Goal: Information Seeking & Learning: Understand process/instructions

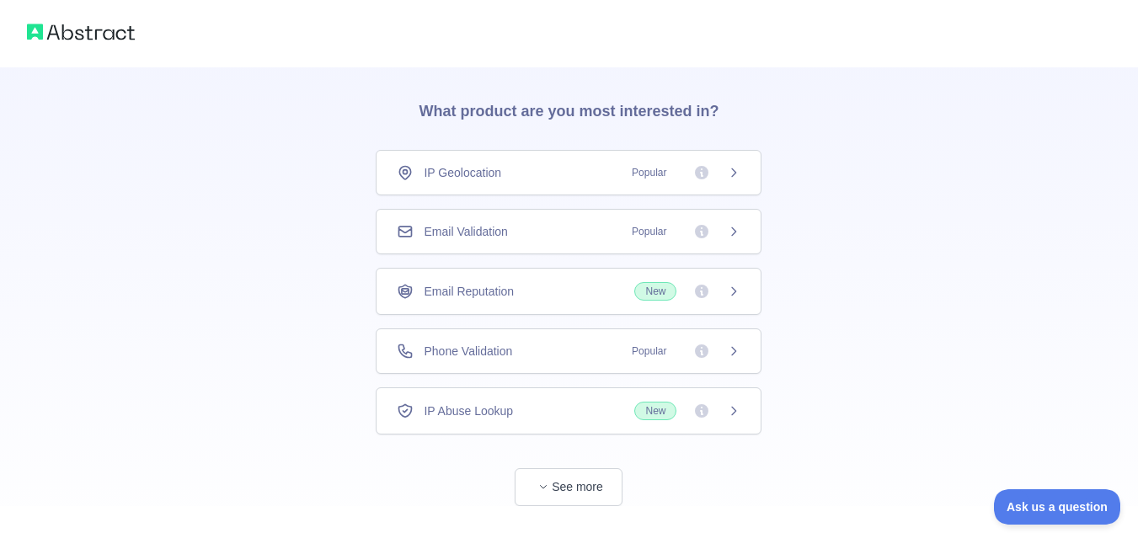
scroll to position [84, 0]
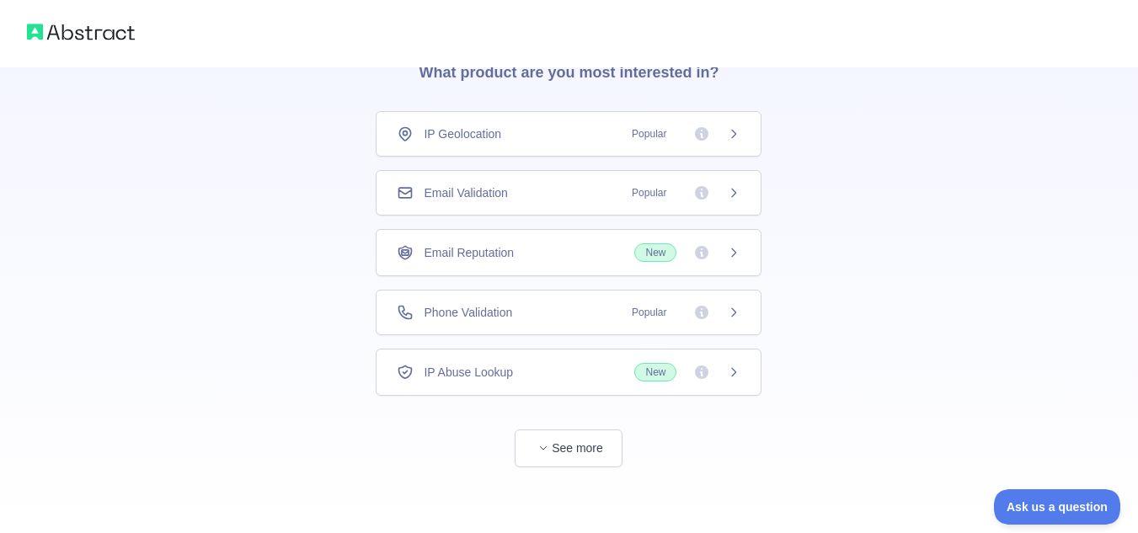
click at [619, 304] on div "Phone Validation Popular" at bounding box center [569, 312] width 344 height 17
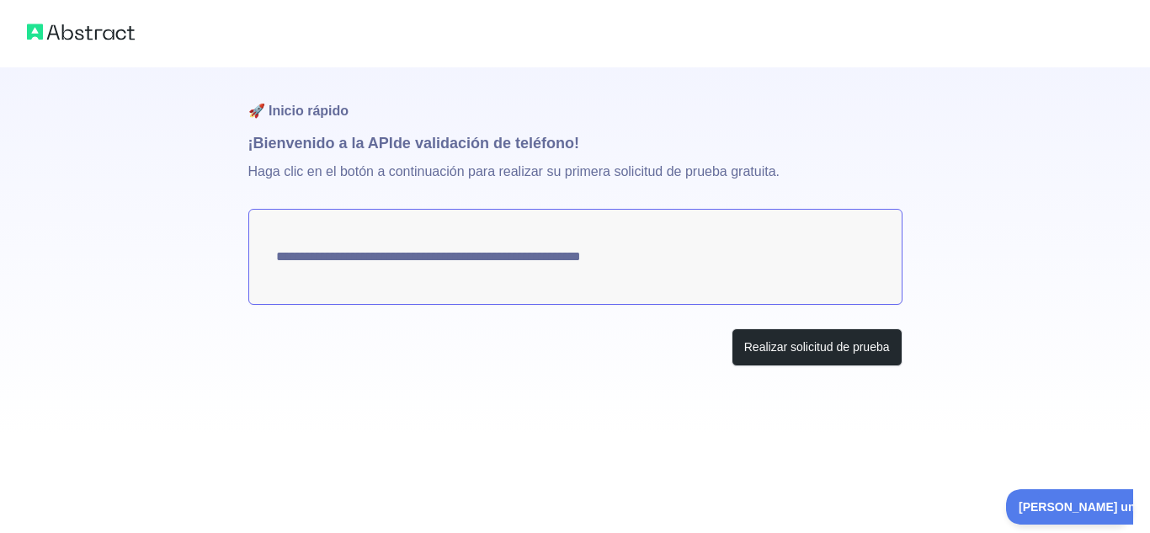
click at [578, 339] on div "Realizar solicitud de prueba" at bounding box center [575, 347] width 654 height 38
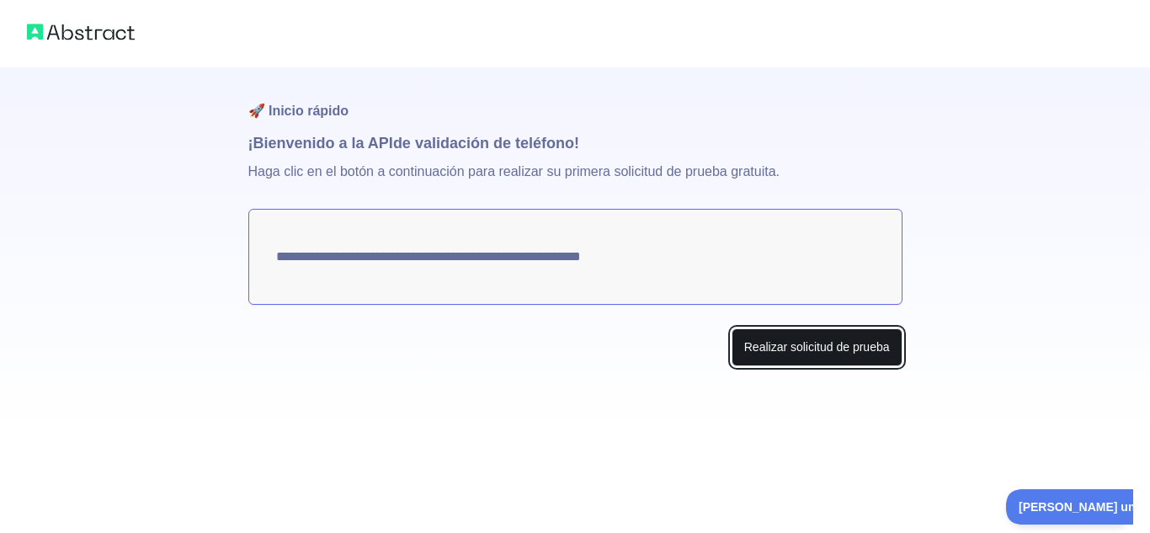
click at [786, 344] on font "Realizar solicitud de prueba" at bounding box center [817, 346] width 146 height 13
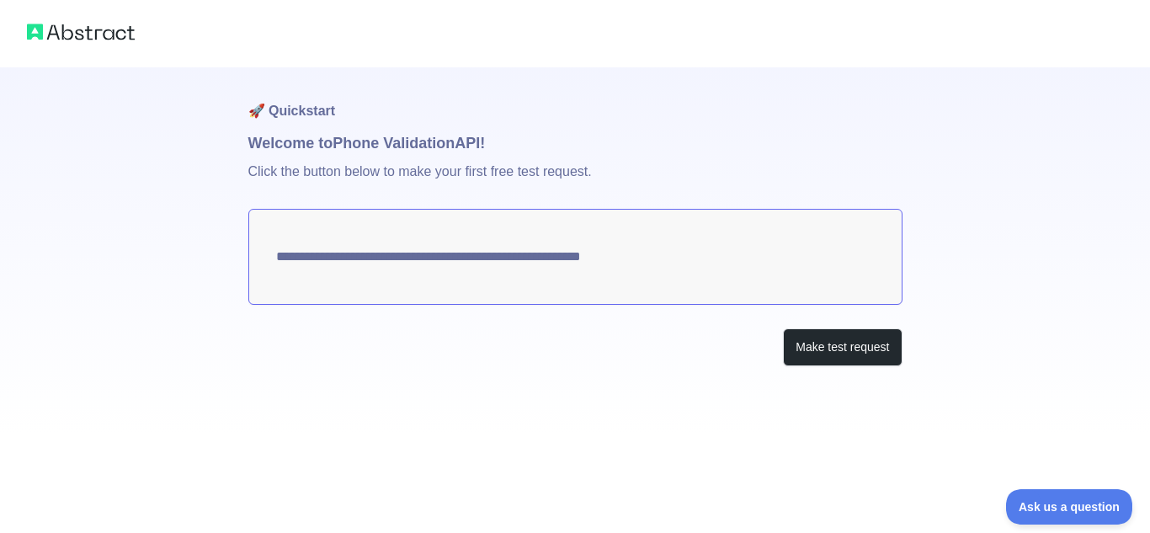
click at [547, 260] on textarea "**********" at bounding box center [575, 257] width 654 height 96
drag, startPoint x: 513, startPoint y: 253, endPoint x: 349, endPoint y: 288, distance: 167.0
click at [349, 288] on textarea "**********" at bounding box center [575, 257] width 654 height 96
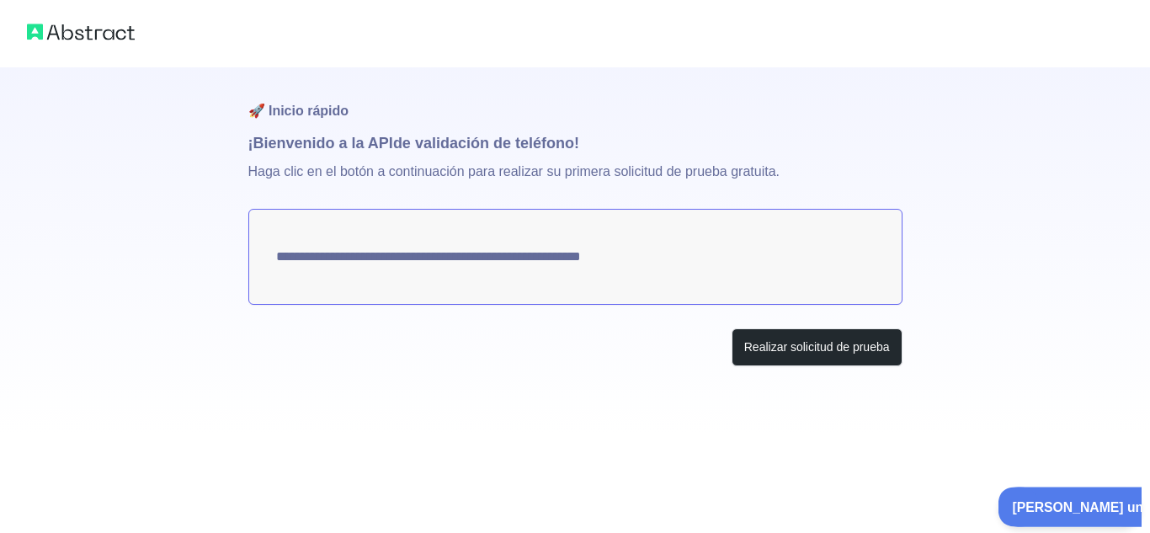
click at [1095, 504] on font "[PERSON_NAME] una pregunta" at bounding box center [1099, 504] width 177 height 13
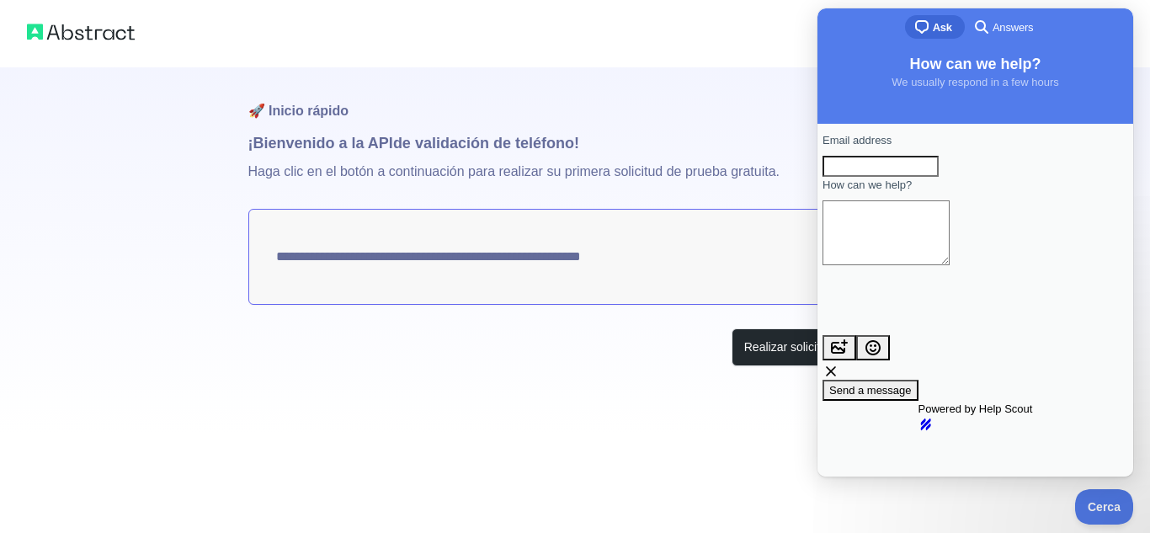
click at [712, 76] on h1 "🚀 Inicio rápido" at bounding box center [575, 99] width 654 height 64
click at [1093, 504] on font "Cerca" at bounding box center [1100, 504] width 33 height 13
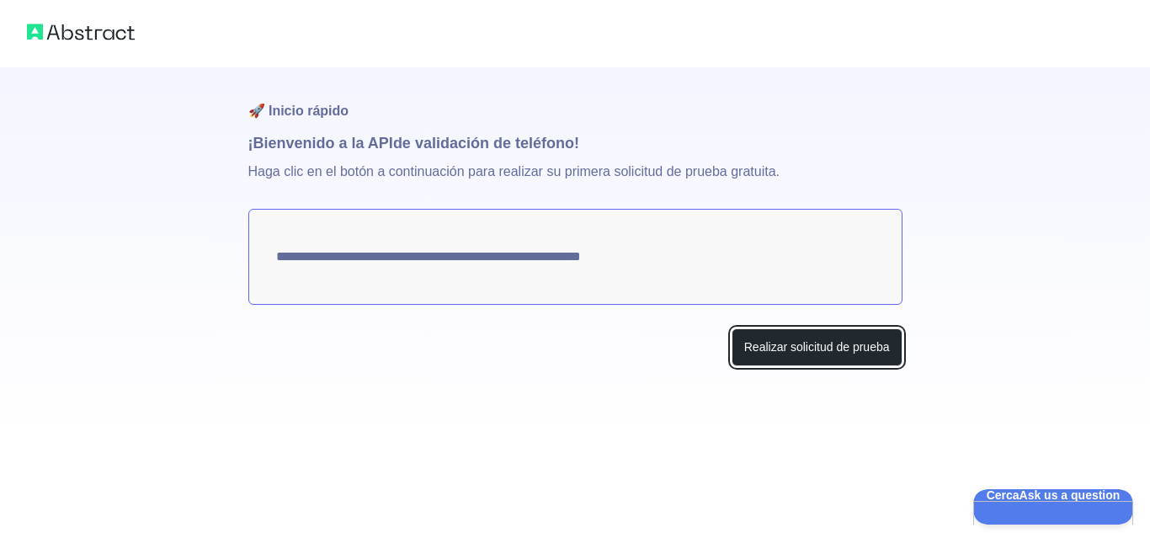
click at [811, 346] on font "Realizar solicitud de prueba" at bounding box center [817, 346] width 146 height 13
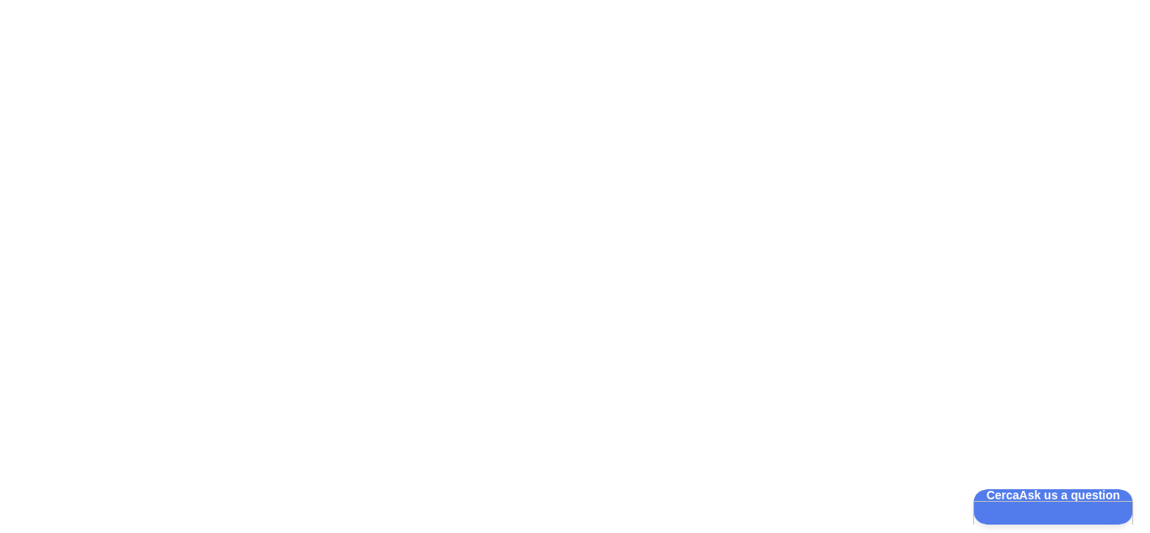
click at [456, 168] on div at bounding box center [575, 266] width 1150 height 533
click at [461, 162] on div at bounding box center [575, 266] width 1150 height 533
click at [648, 165] on div at bounding box center [575, 266] width 1150 height 533
click at [500, 5] on div at bounding box center [575, 266] width 1150 height 533
click at [946, 91] on div at bounding box center [575, 266] width 1150 height 533
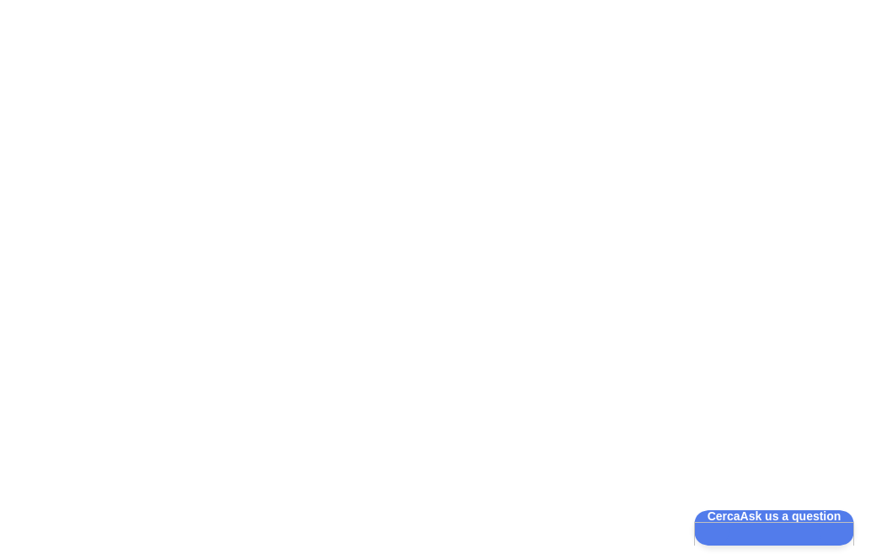
click at [611, 240] on div at bounding box center [435, 277] width 871 height 554
drag, startPoint x: 613, startPoint y: 207, endPoint x: 504, endPoint y: 90, distance: 160.3
click at [504, 90] on div at bounding box center [435, 277] width 871 height 554
